Goal: Task Accomplishment & Management: Manage account settings

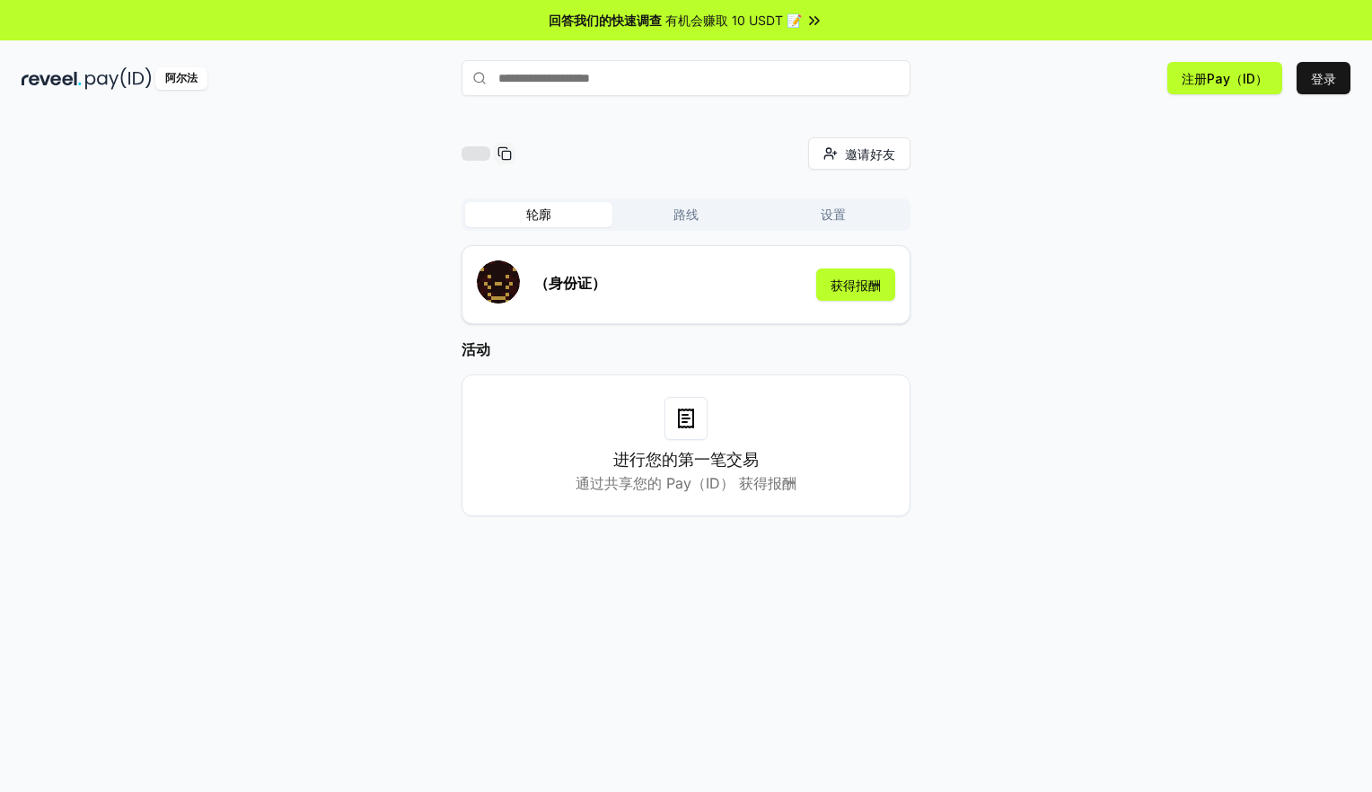
click at [615, 284] on div "（身份证） 获得报酬" at bounding box center [686, 284] width 418 height 48
click at [538, 286] on p "（身份证）" at bounding box center [570, 283] width 72 height 22
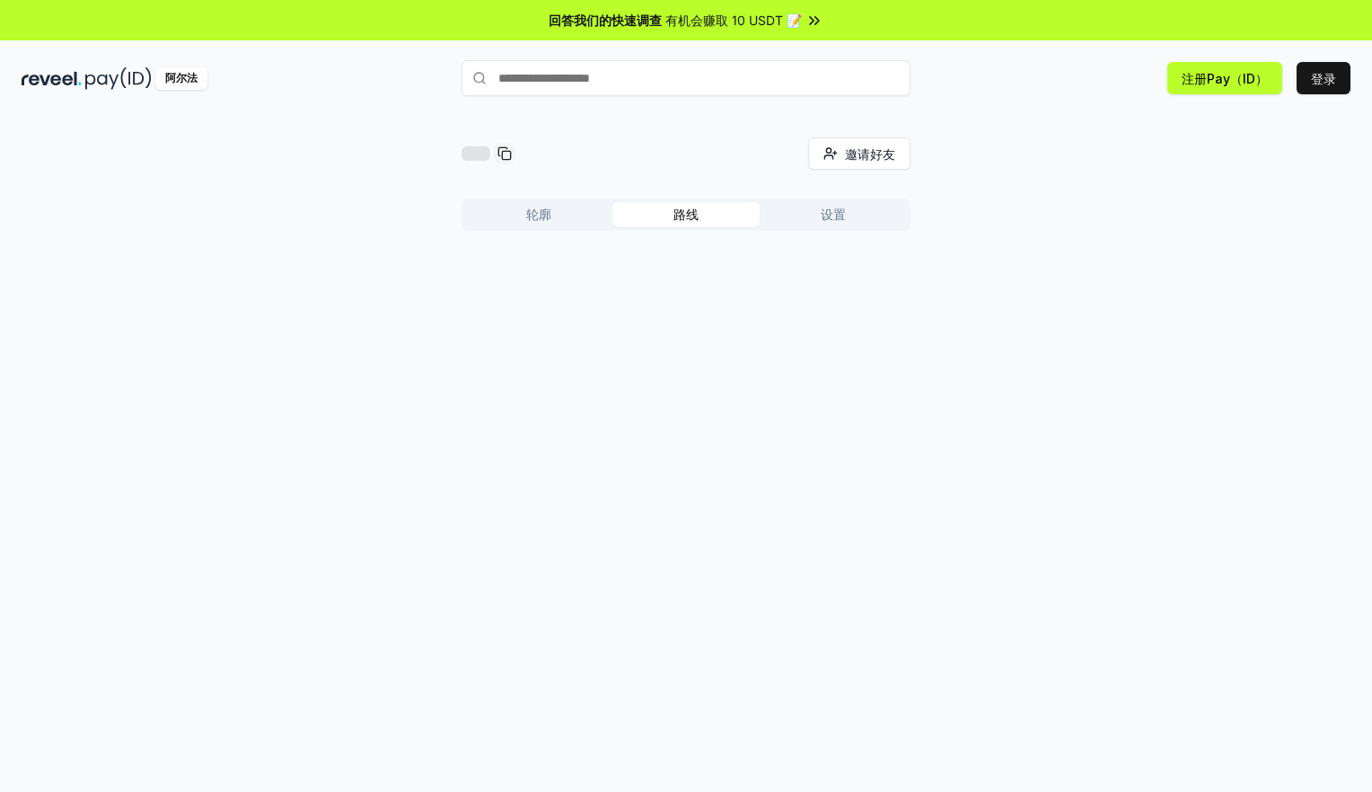
click at [675, 215] on button "路线" at bounding box center [685, 214] width 147 height 25
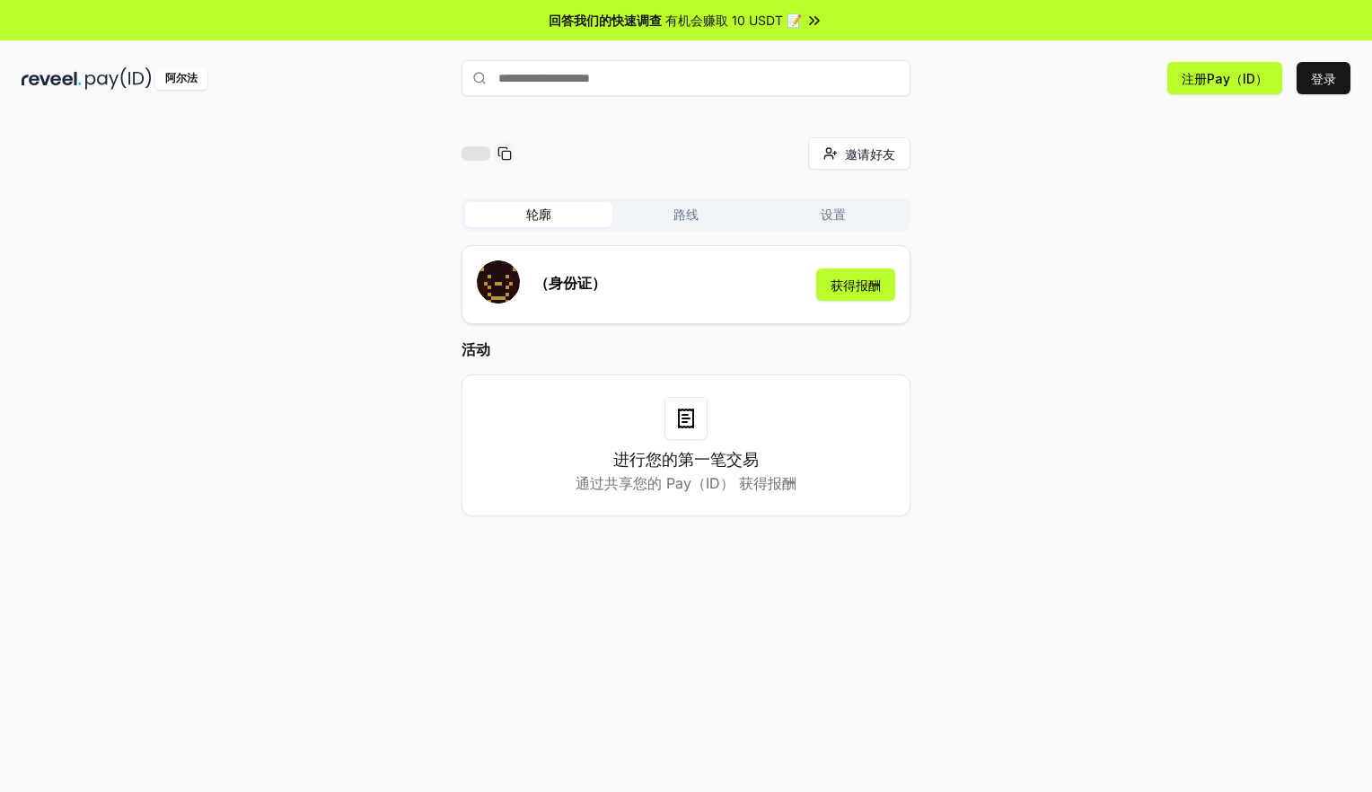
click at [546, 215] on button "轮廓" at bounding box center [538, 214] width 147 height 25
